Goal: Navigation & Orientation: Find specific page/section

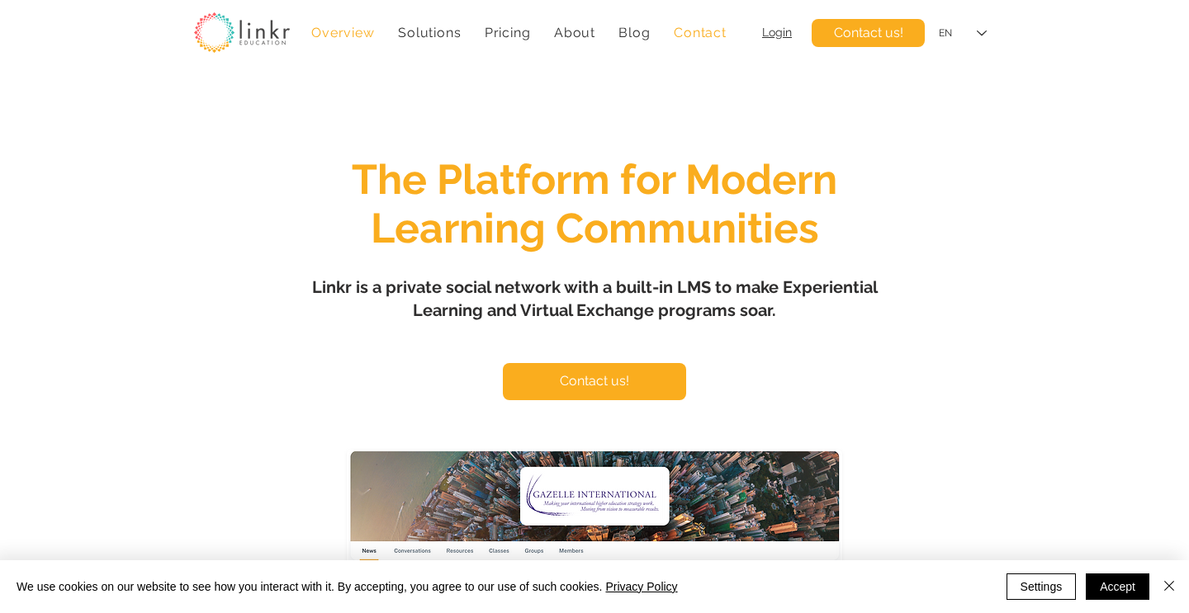
click at [694, 37] on span "Contact" at bounding box center [700, 33] width 53 height 16
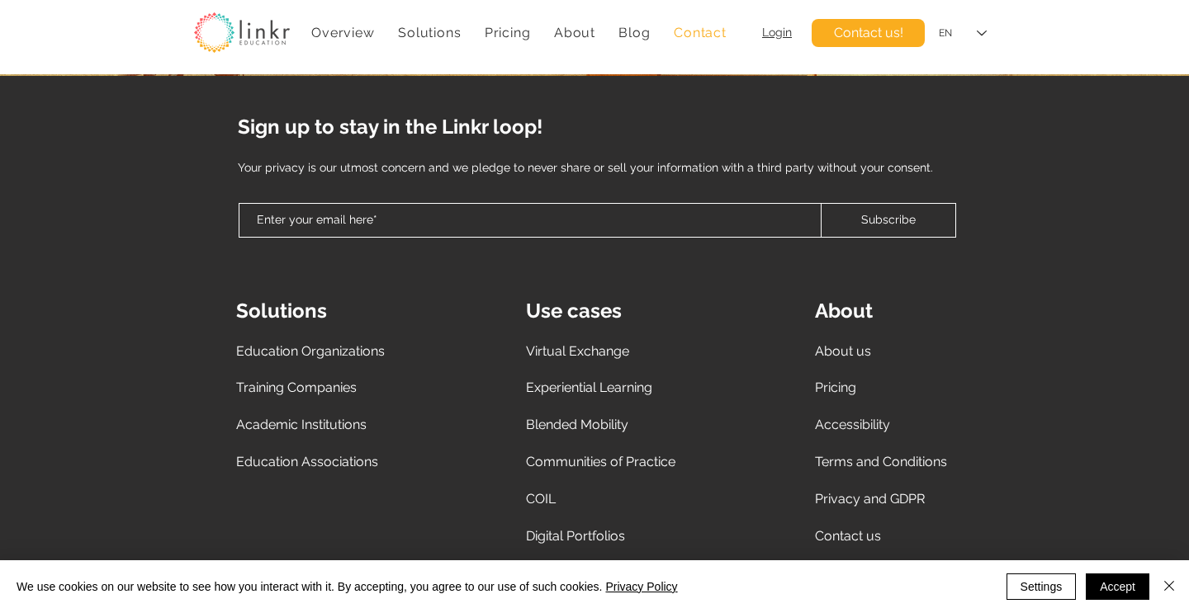
scroll to position [726, 0]
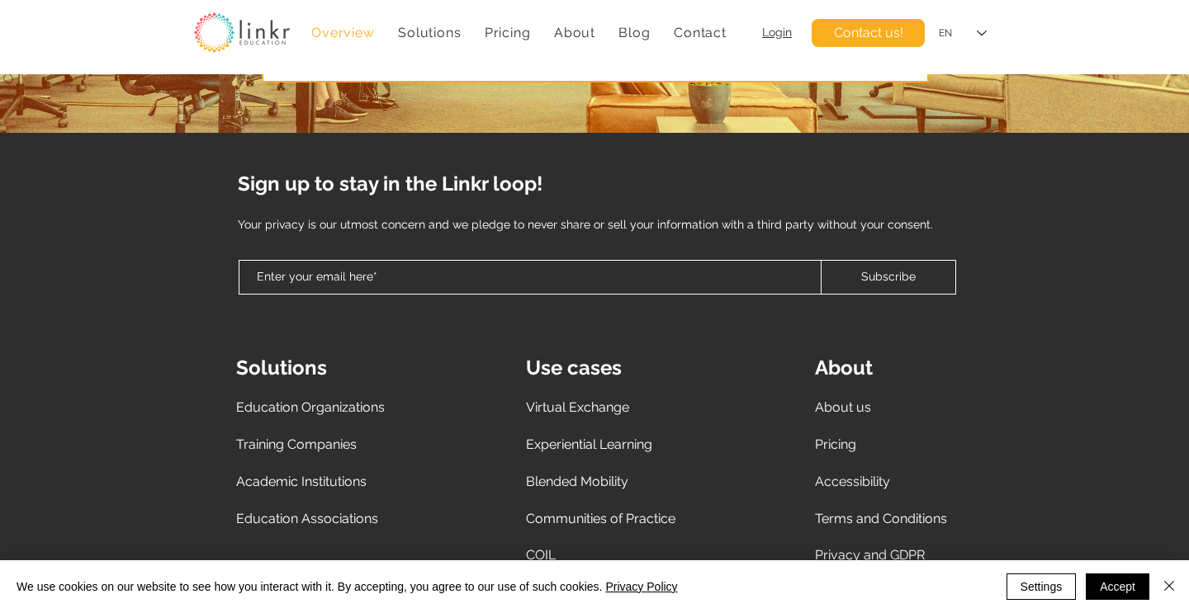
scroll to position [7544, 0]
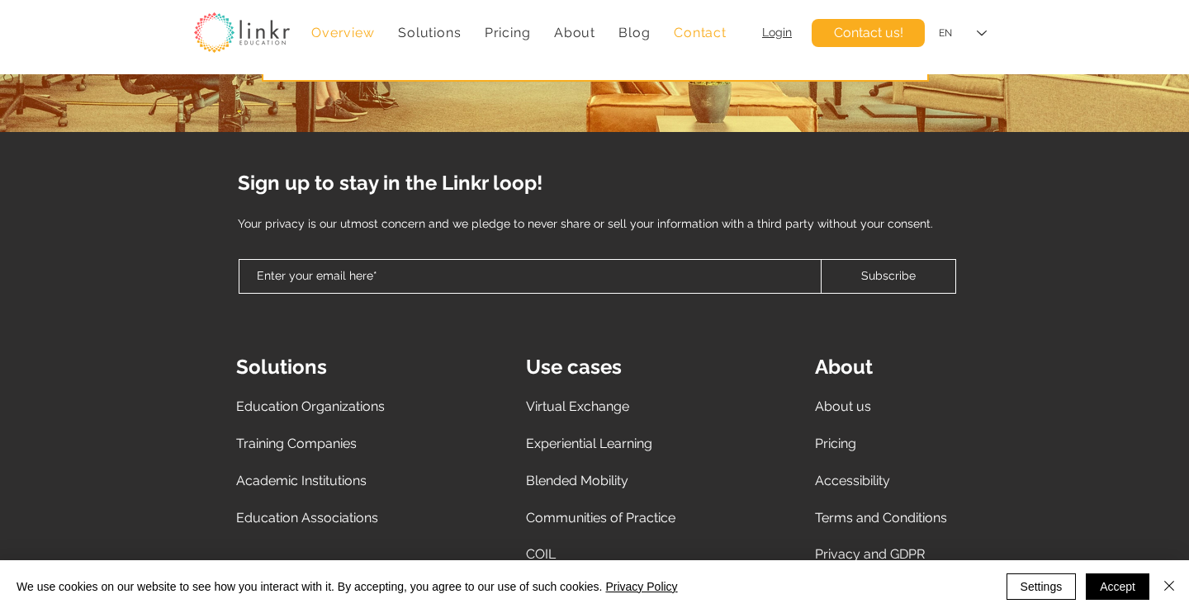
click at [707, 35] on span "Contact" at bounding box center [700, 33] width 53 height 16
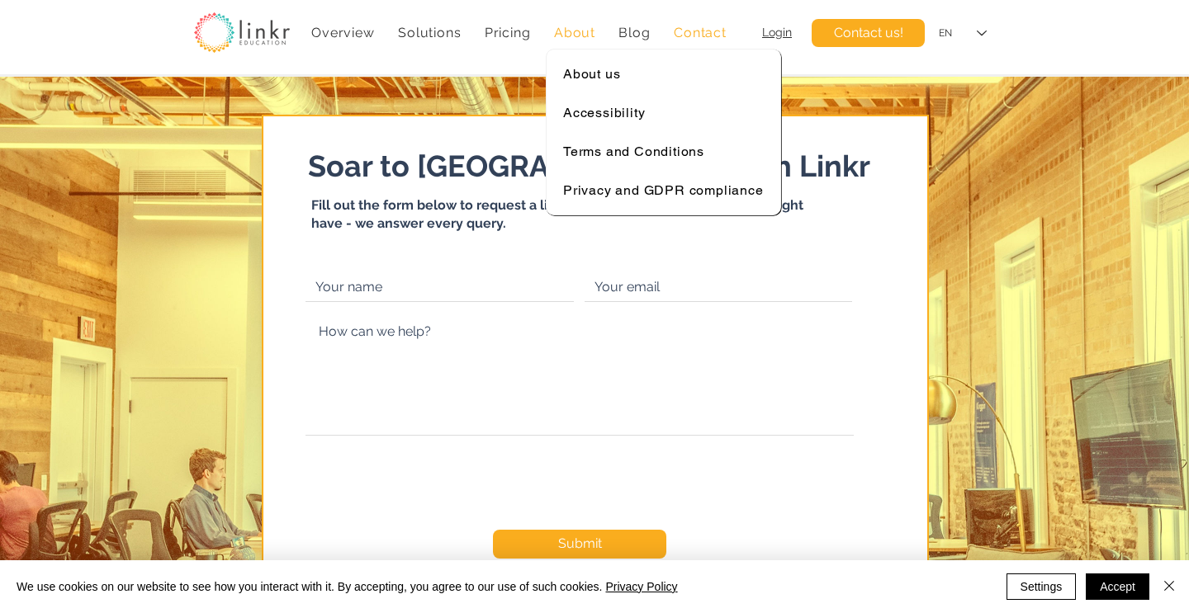
click at [580, 26] on span "About" at bounding box center [574, 33] width 41 height 16
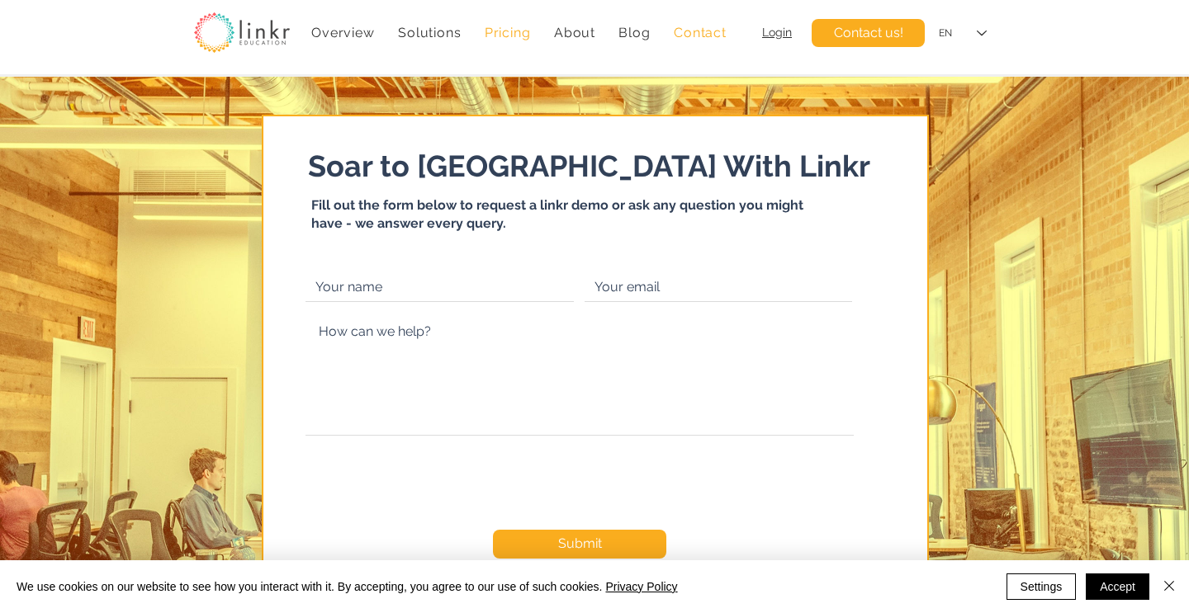
click at [512, 32] on span "Pricing" at bounding box center [508, 33] width 46 height 16
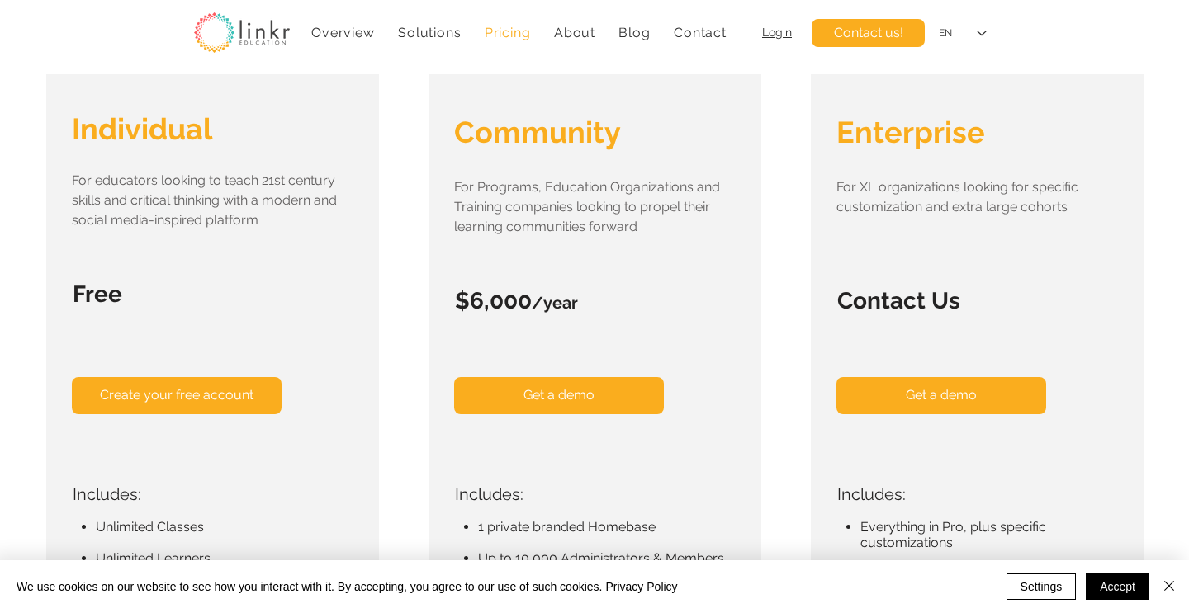
scroll to position [291, 0]
